Goal: Task Accomplishment & Management: Use online tool/utility

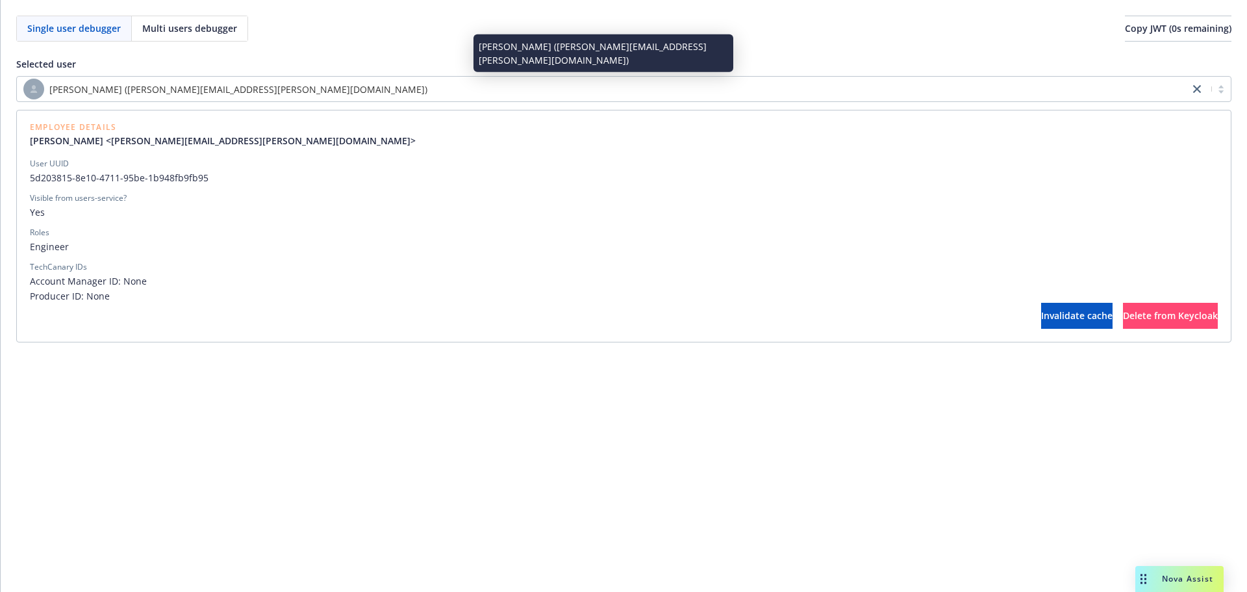
click at [387, 92] on div "[PERSON_NAME] ([PERSON_NAME][EMAIL_ADDRESS][PERSON_NAME][DOMAIN_NAME])" at bounding box center [603, 89] width 1160 height 21
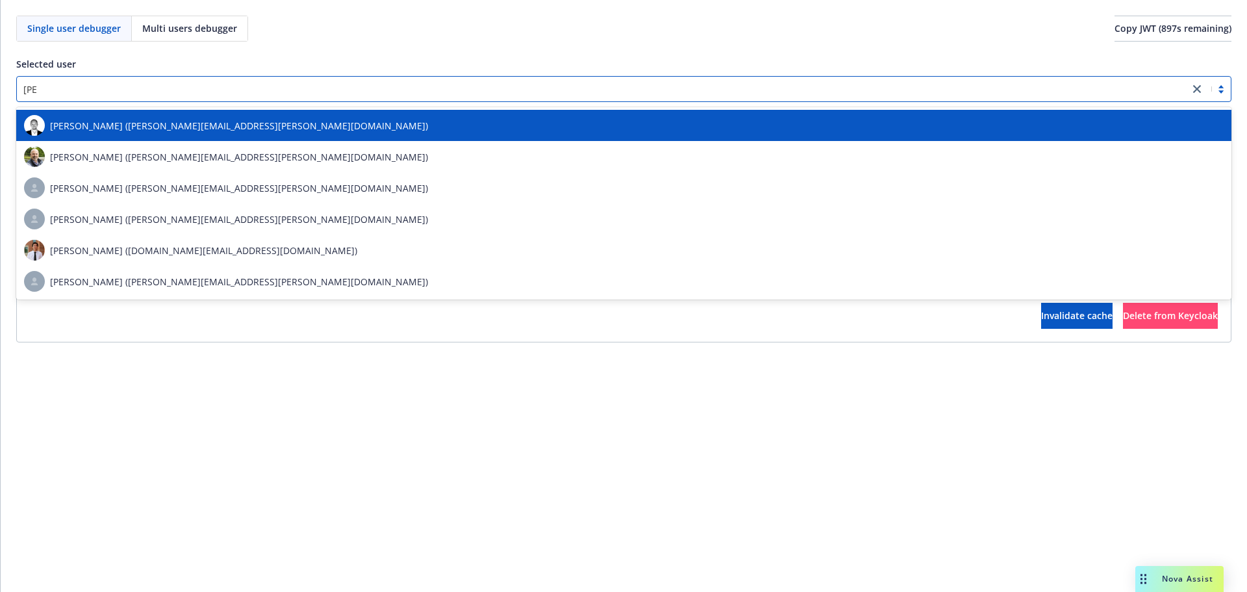
type input "[PERSON_NAME]"
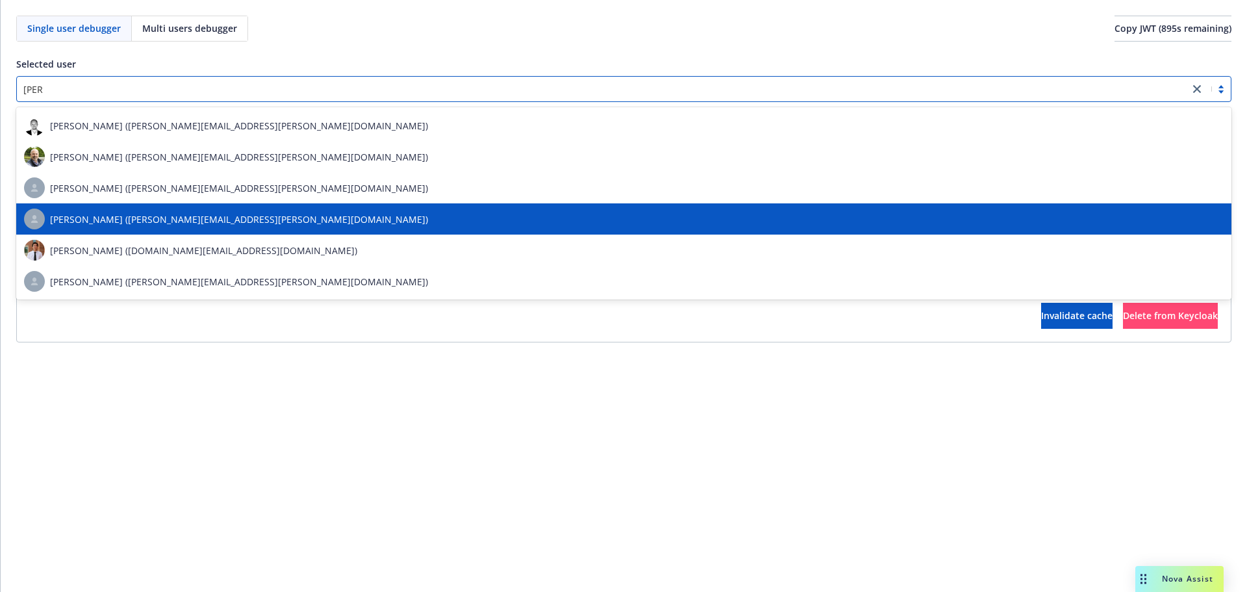
click at [310, 228] on div "[PERSON_NAME] ([PERSON_NAME][EMAIL_ADDRESS][PERSON_NAME][DOMAIN_NAME])" at bounding box center [624, 219] width 1200 height 21
